Goal: Register for event/course

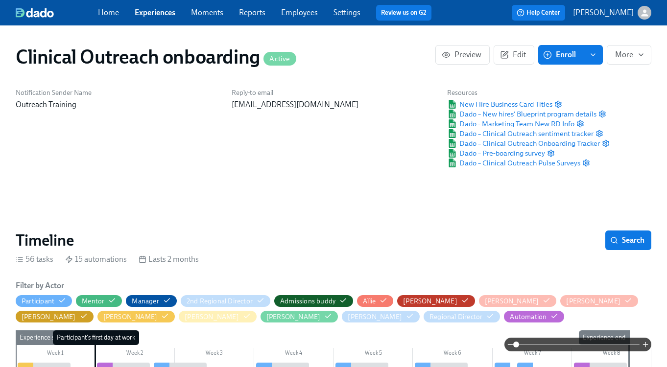
scroll to position [0, 4638]
click at [154, 17] on link "Experiences" at bounding box center [155, 12] width 41 height 9
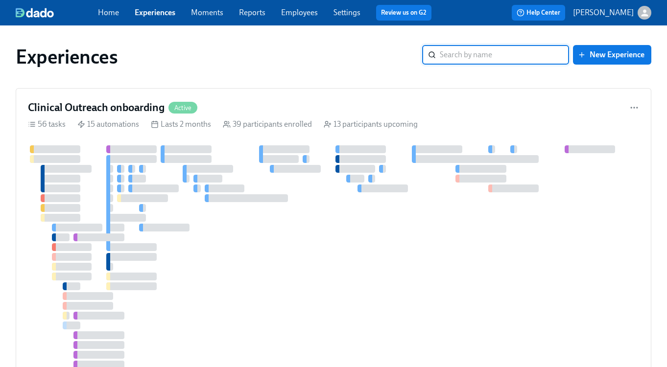
click at [486, 53] on input "search" at bounding box center [504, 55] width 129 height 20
type input "blueprin"
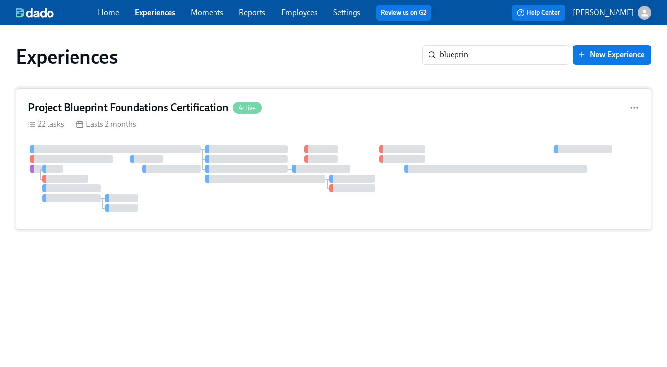
click at [93, 111] on h4 "Project Blueprint Foundations Certification" at bounding box center [128, 107] width 201 height 15
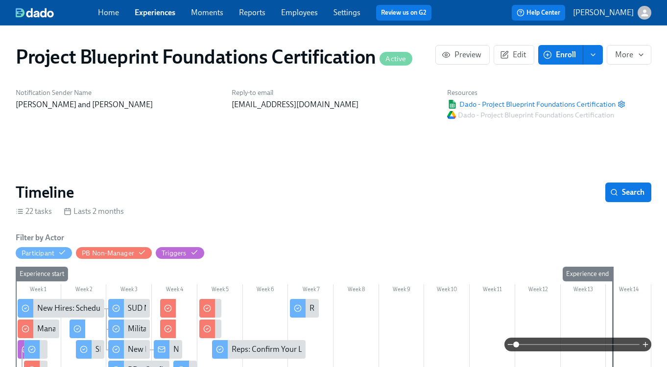
click at [553, 51] on span "Enroll" at bounding box center [560, 55] width 31 height 10
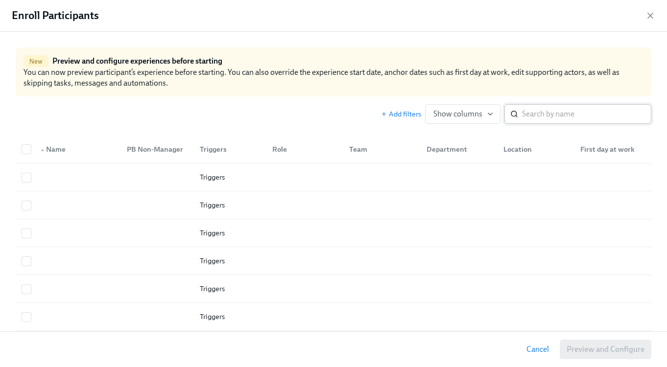
scroll to position [0, 4617]
click at [561, 116] on input "search" at bounding box center [586, 114] width 129 height 20
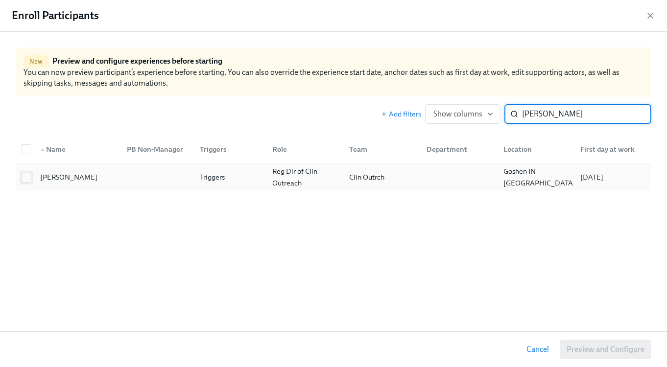
type input "[PERSON_NAME]"
click at [30, 179] on input "checkbox" at bounding box center [26, 177] width 9 height 9
checkbox input "true"
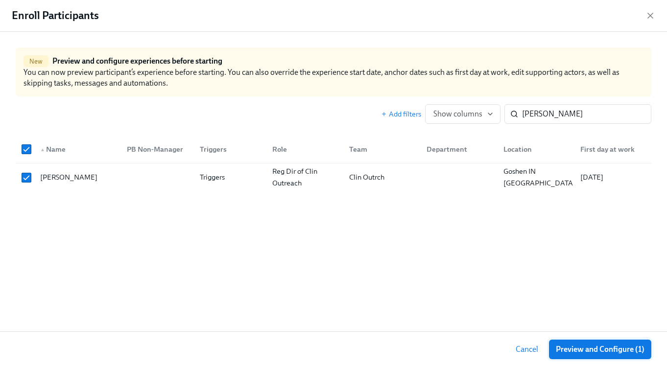
click at [631, 350] on span "Preview and Configure (1)" at bounding box center [600, 350] width 89 height 10
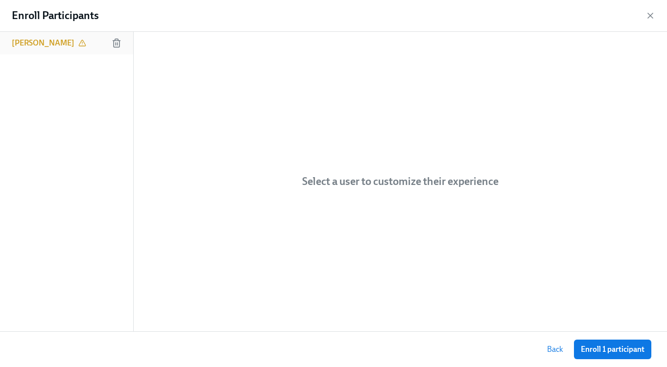
click at [20, 39] on h6 "[PERSON_NAME]" at bounding box center [43, 43] width 63 height 11
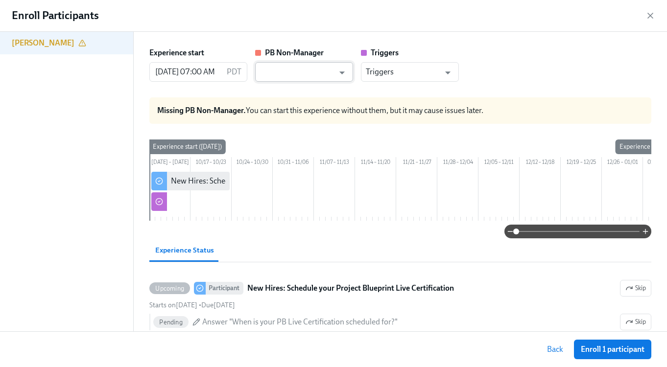
click at [264, 72] on input "text" at bounding box center [297, 72] width 74 height 20
click at [330, 73] on input "text" at bounding box center [297, 72] width 74 height 20
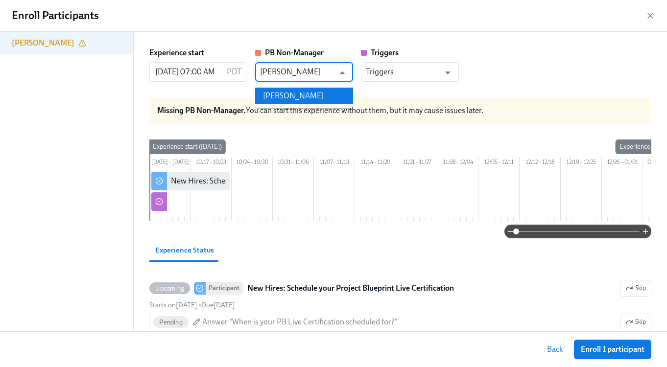
click at [341, 99] on li "[PERSON_NAME]" at bounding box center [304, 96] width 98 height 17
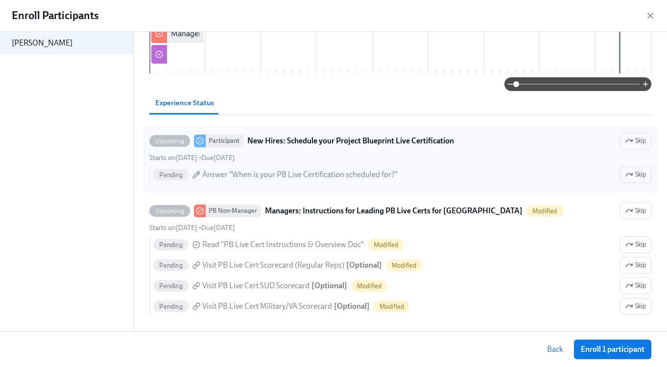
scroll to position [0, 0]
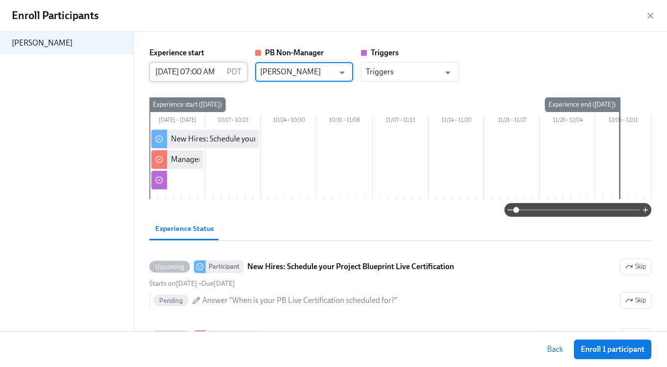
type input "[PERSON_NAME]"
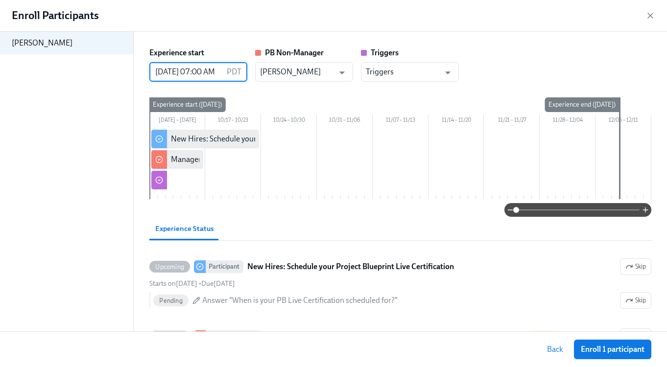
click at [207, 73] on input "[DATE] 07:00 AM" at bounding box center [185, 72] width 73 height 20
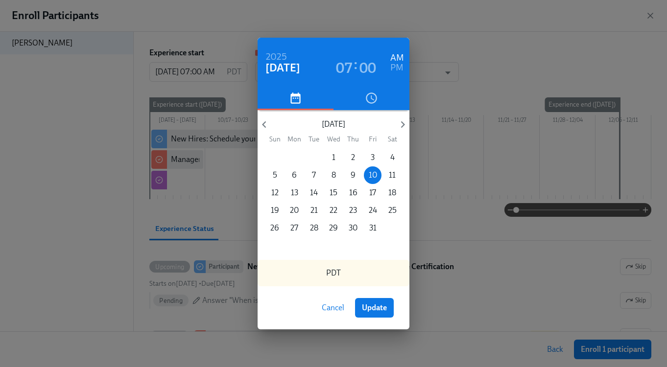
click at [365, 66] on h3 "00" at bounding box center [367, 68] width 17 height 18
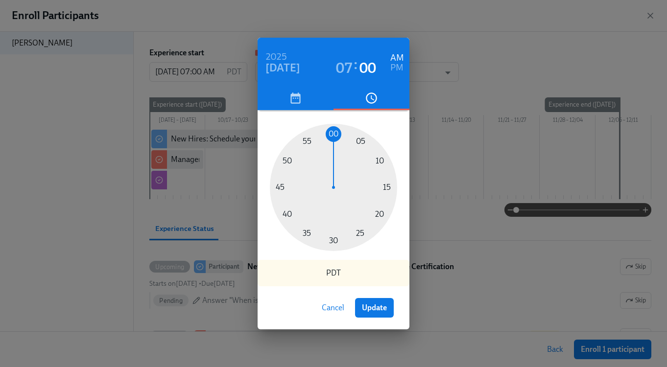
click at [343, 68] on h3 "07" at bounding box center [344, 68] width 17 height 18
click at [377, 212] on div at bounding box center [333, 187] width 127 height 127
click at [363, 59] on h3 "00" at bounding box center [367, 68] width 17 height 18
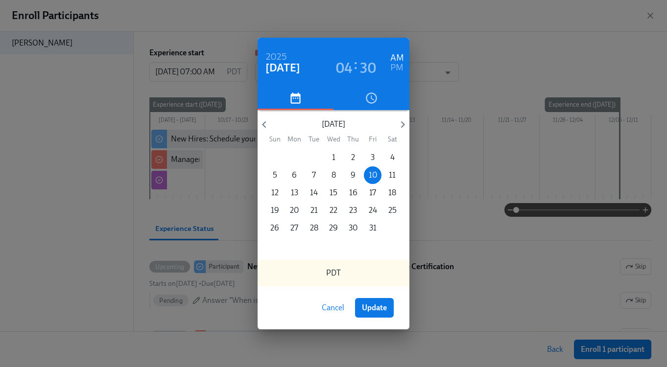
click at [371, 71] on h3 "30" at bounding box center [367, 68] width 17 height 18
click at [364, 65] on h3 "40" at bounding box center [367, 68] width 17 height 18
click at [368, 67] on h3 "40" at bounding box center [367, 68] width 17 height 18
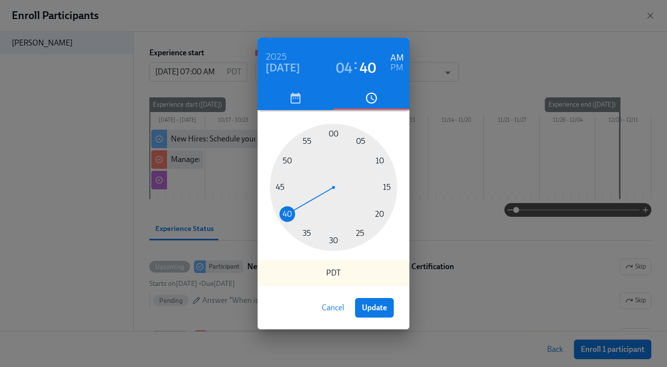
click at [394, 69] on h6 "PM" at bounding box center [396, 68] width 13 height 16
click at [370, 303] on span "Update" at bounding box center [374, 308] width 25 height 10
type input "[DATE] 04:40 PM"
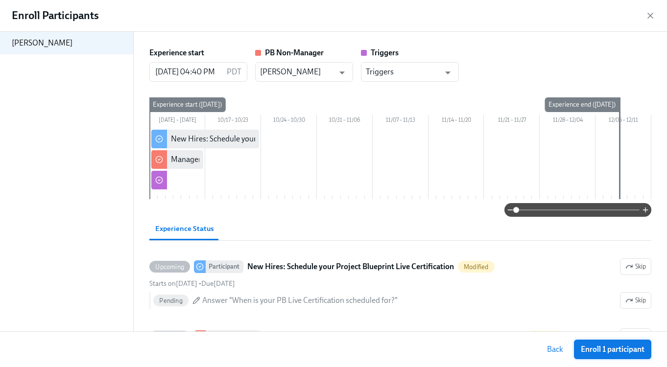
click at [624, 349] on span "Enroll 1 participant" at bounding box center [613, 350] width 64 height 10
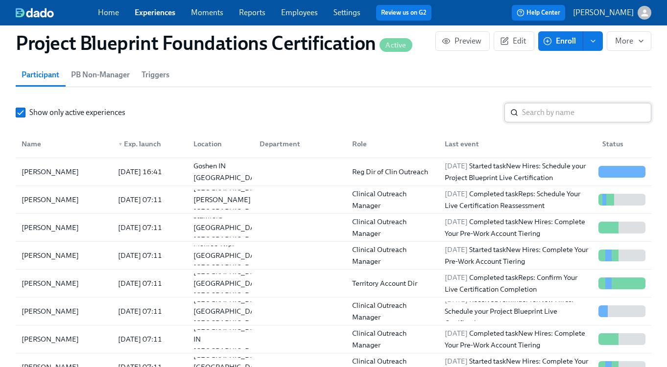
click at [545, 114] on input "search" at bounding box center [586, 113] width 129 height 20
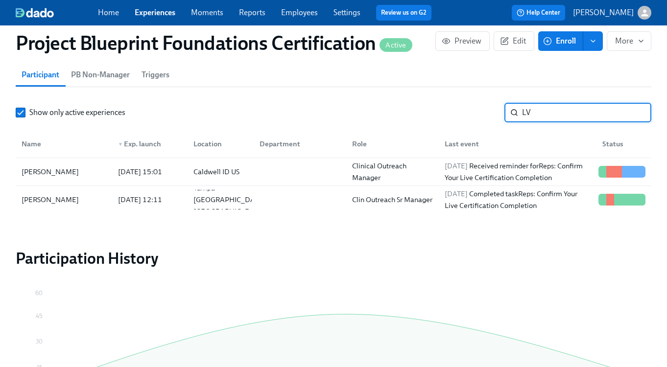
type input "L"
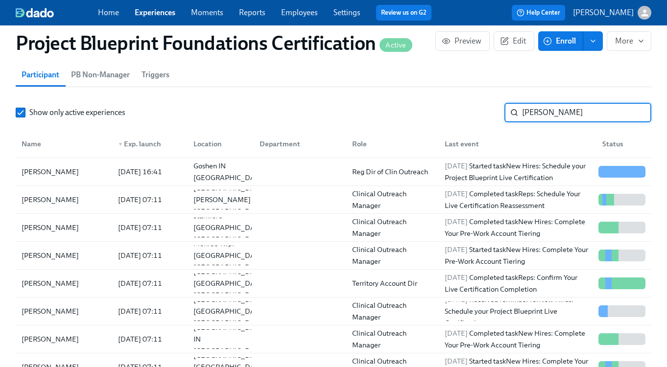
type input "[PERSON_NAME]"
